Goal: Task Accomplishment & Management: Complete application form

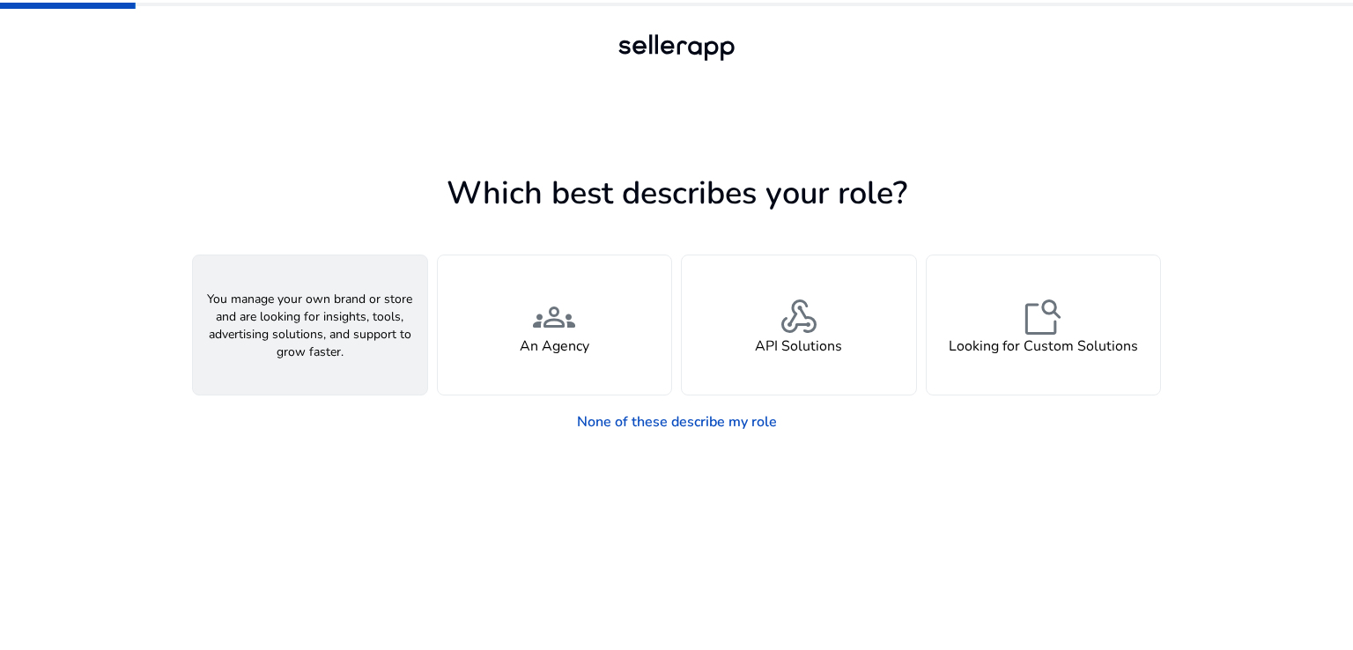
click at [309, 324] on span "person" at bounding box center [310, 317] width 42 height 42
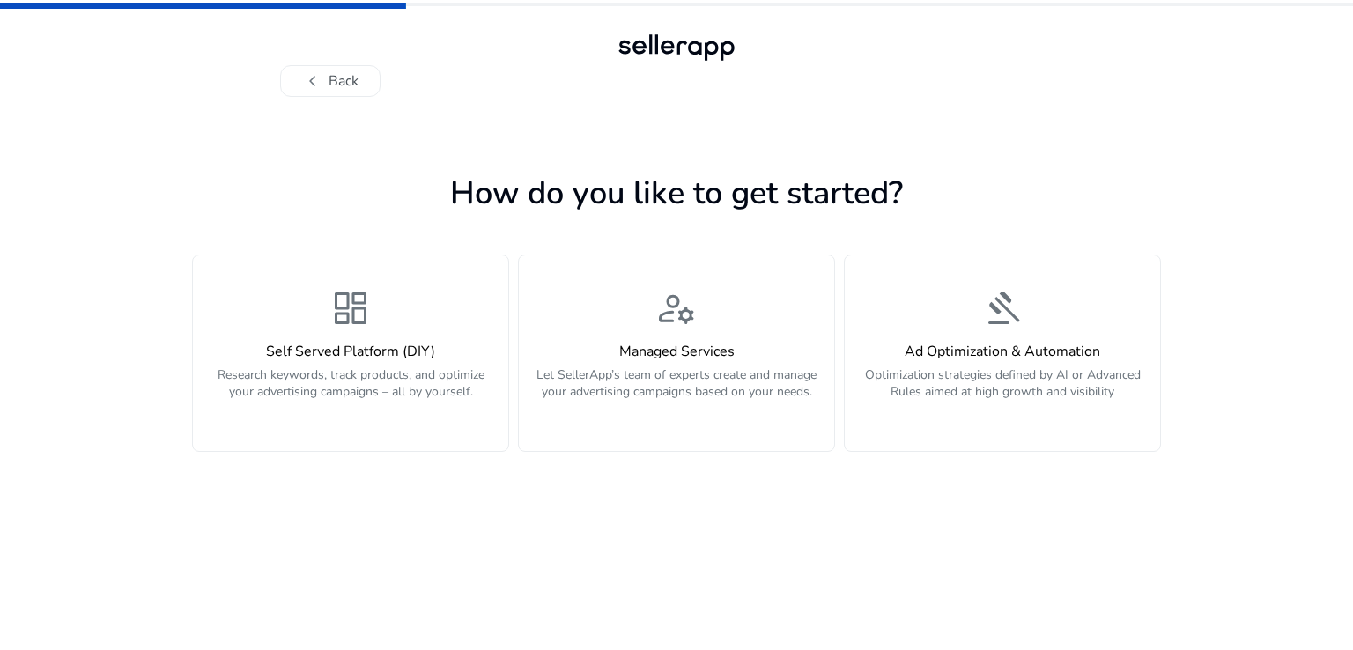
drag, startPoint x: 129, startPoint y: 277, endPoint x: 1247, endPoint y: 451, distance: 1130.9
click at [1247, 451] on div "chevron_left Back How do you like to get started? dashboard Self Served Platfor…" at bounding box center [676, 325] width 1353 height 650
copy div "Self Served Platform (DIY) Research keywords, track products, and optimize your…"
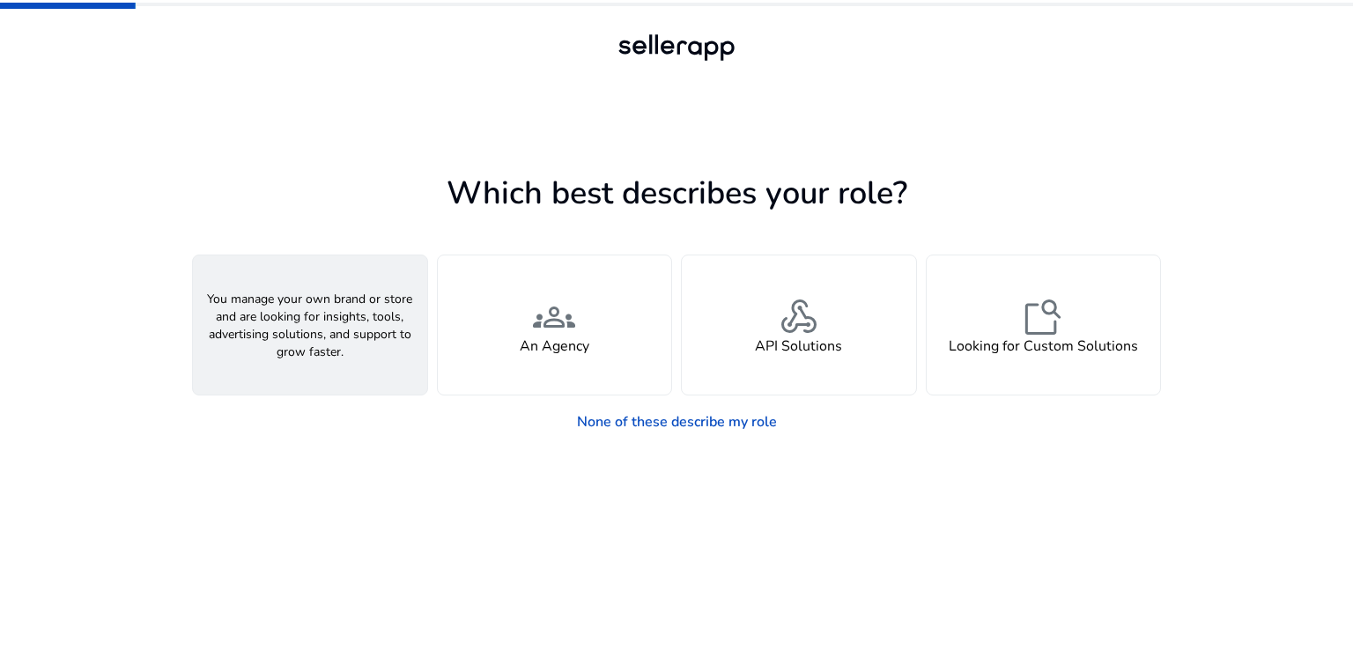
click at [306, 317] on span "person" at bounding box center [310, 317] width 42 height 42
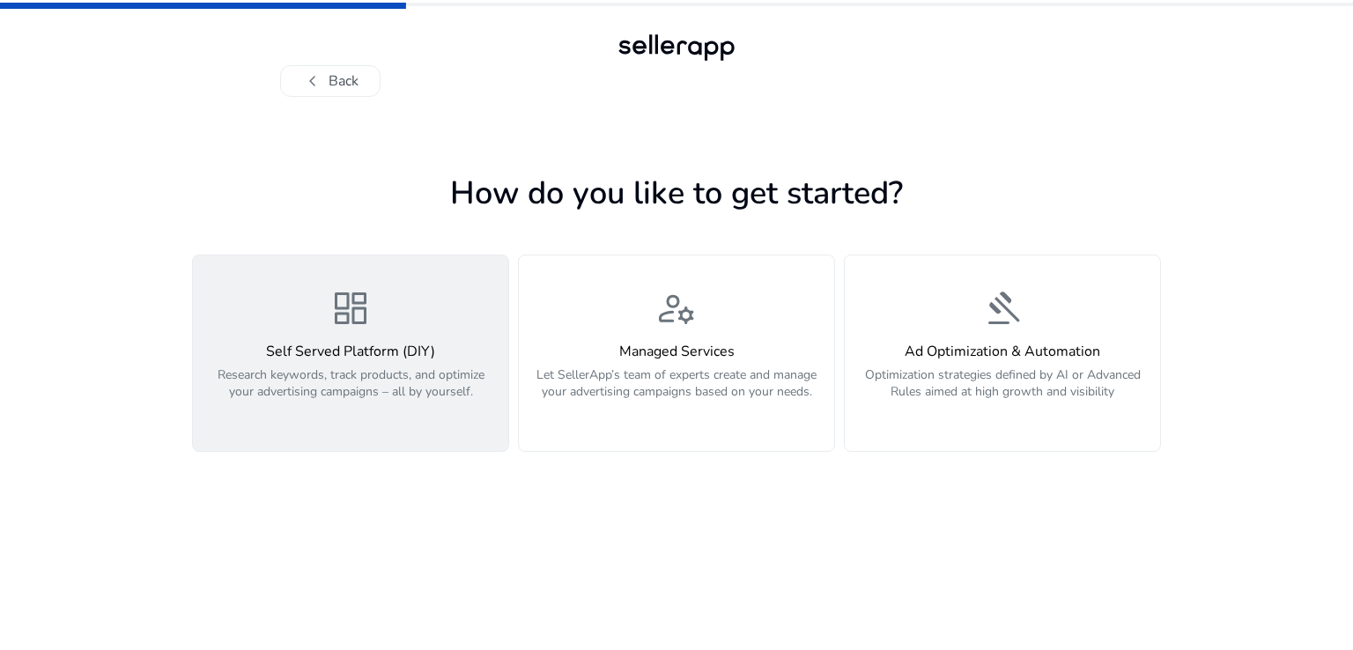
click at [392, 367] on p "Research keywords, track products, and optimize your advertising campaigns – al…" at bounding box center [350, 392] width 294 height 53
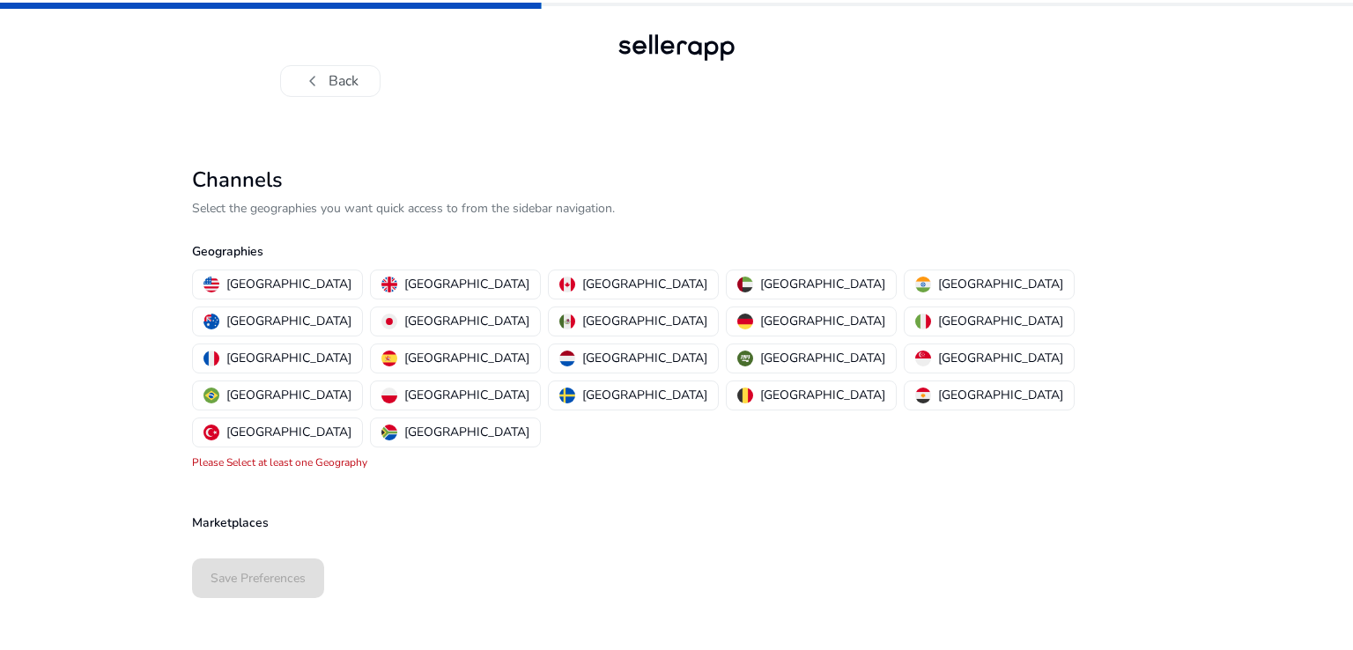
click at [264, 551] on div "Save Preferences" at bounding box center [676, 578] width 969 height 54
click at [260, 551] on div "Save Preferences" at bounding box center [676, 578] width 969 height 54
click at [274, 293] on p "United States" at bounding box center [288, 284] width 125 height 18
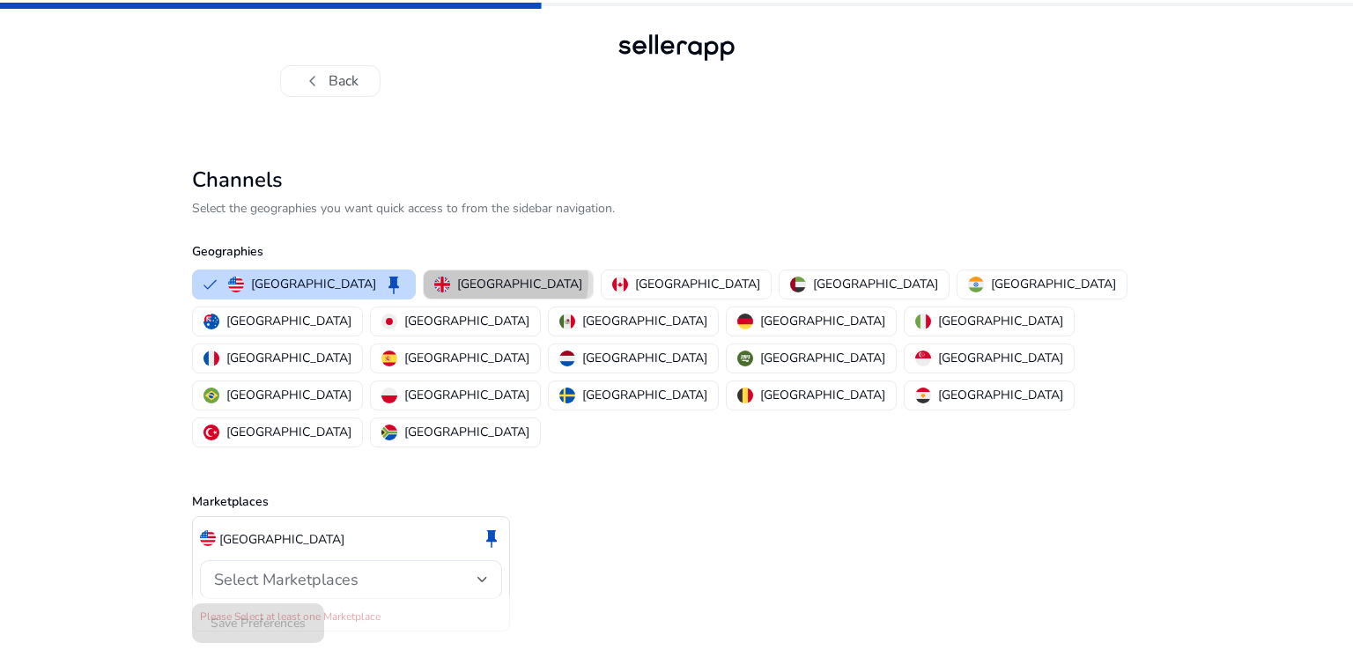
click at [457, 279] on p "United Kingdom" at bounding box center [519, 284] width 125 height 18
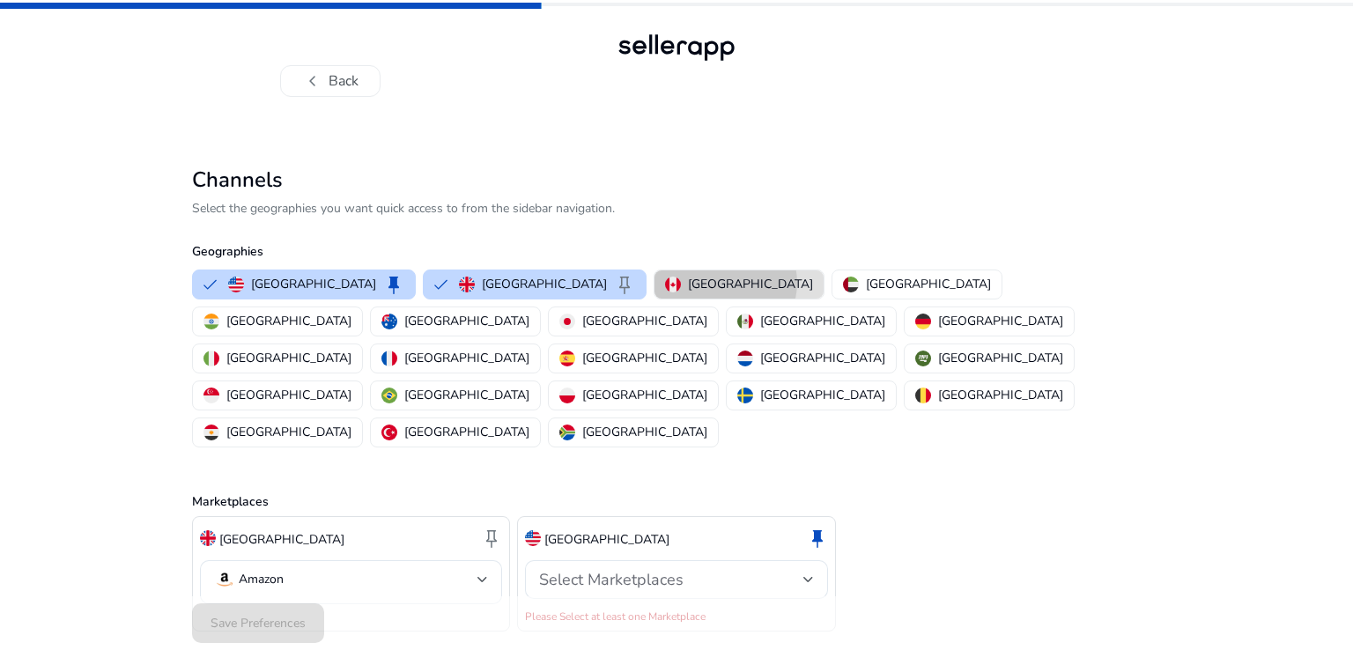
click at [688, 283] on p "Canada" at bounding box center [750, 284] width 125 height 18
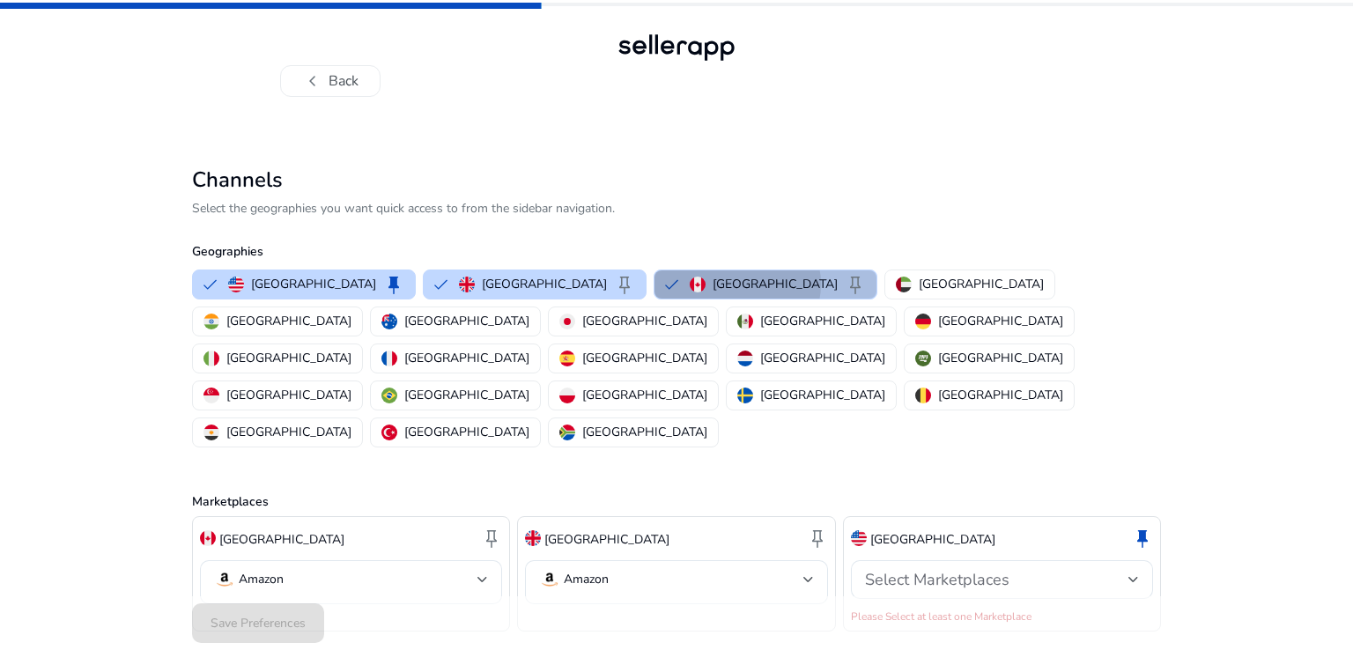
click at [712, 284] on p "Canada" at bounding box center [774, 284] width 125 height 18
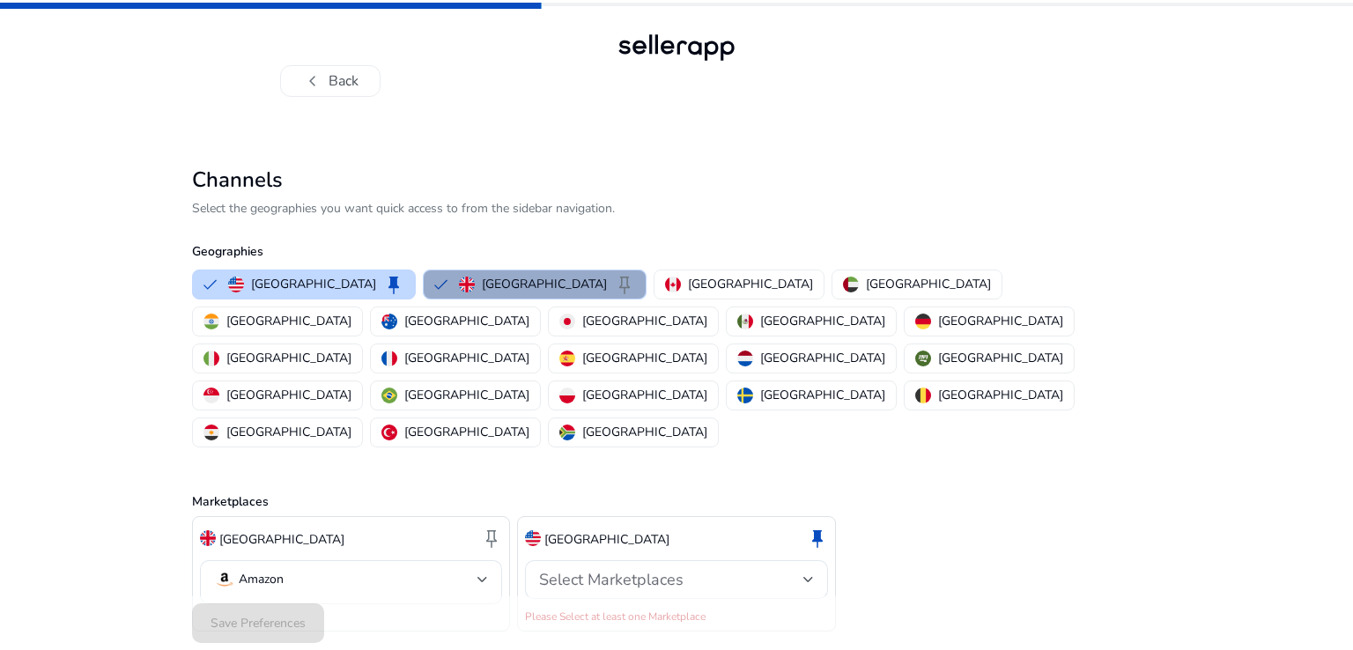
click at [495, 286] on p "United Kingdom" at bounding box center [544, 284] width 125 height 18
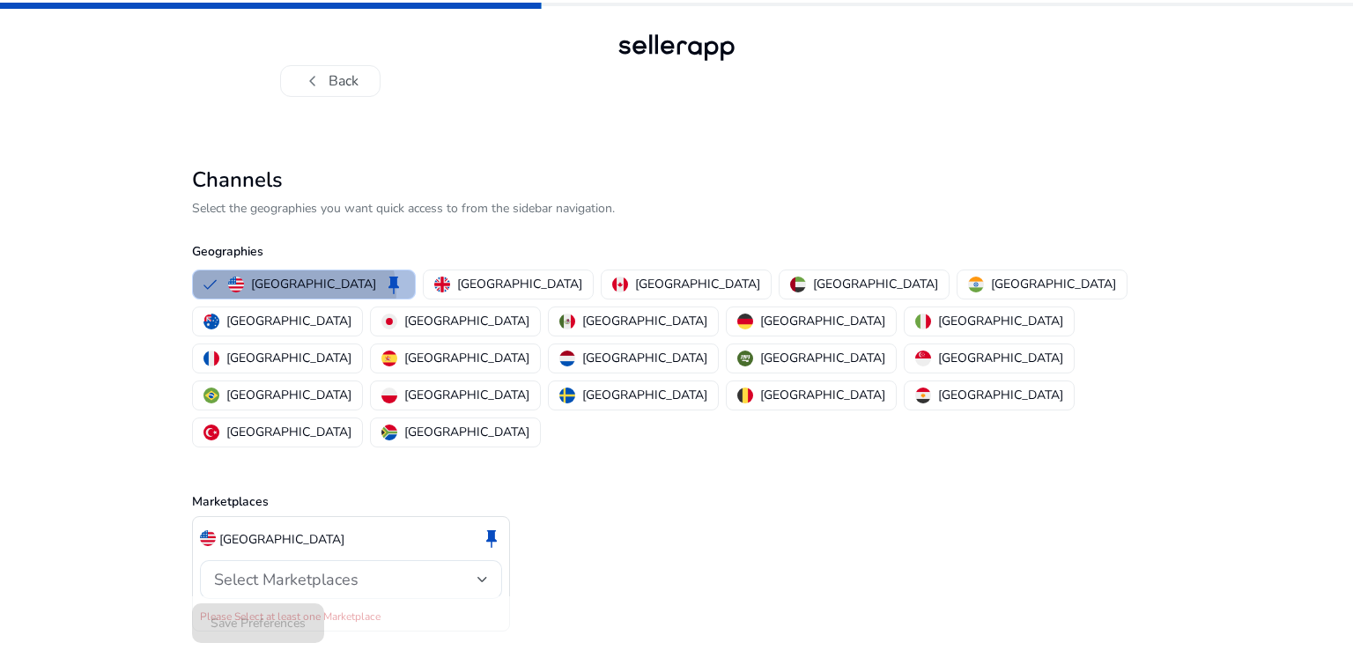
click at [293, 293] on p "United States" at bounding box center [313, 284] width 125 height 18
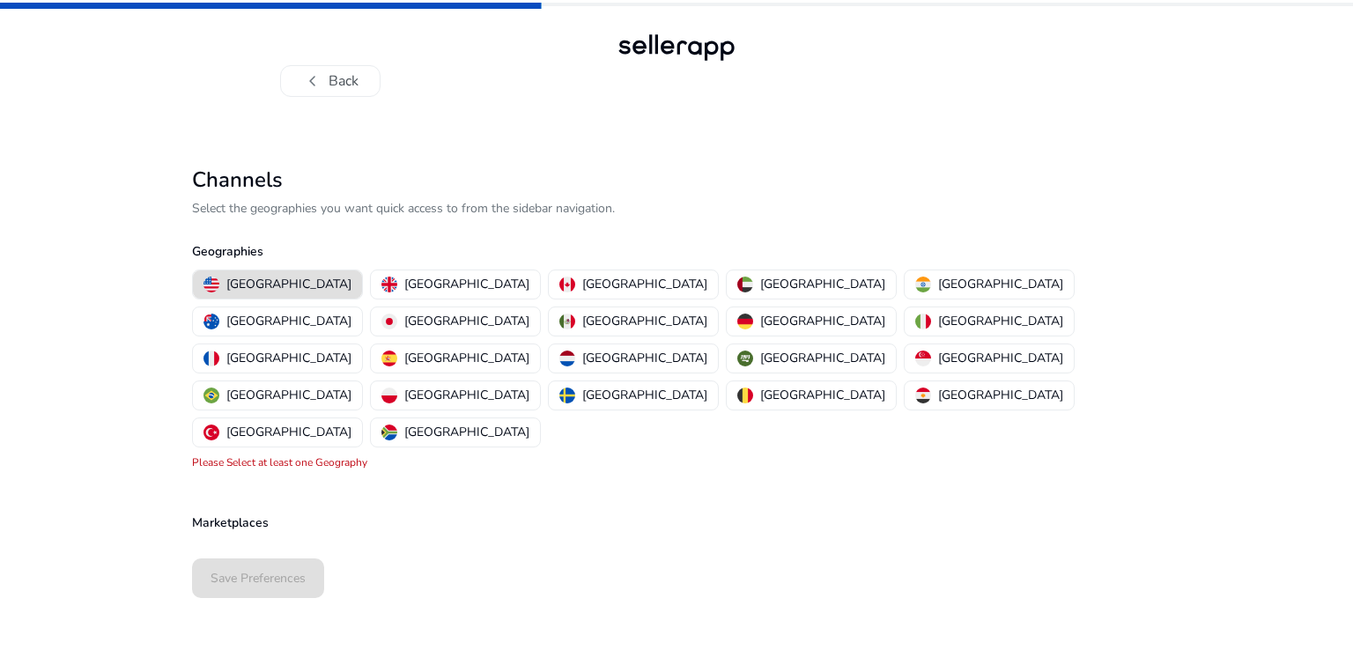
click at [118, 365] on div "chevron_left Back Channels Select the geographies you want quick access to from…" at bounding box center [676, 325] width 1353 height 650
click at [356, 79] on button "chevron_left Back" at bounding box center [330, 81] width 100 height 32
